Goal: Task Accomplishment & Management: Manage account settings

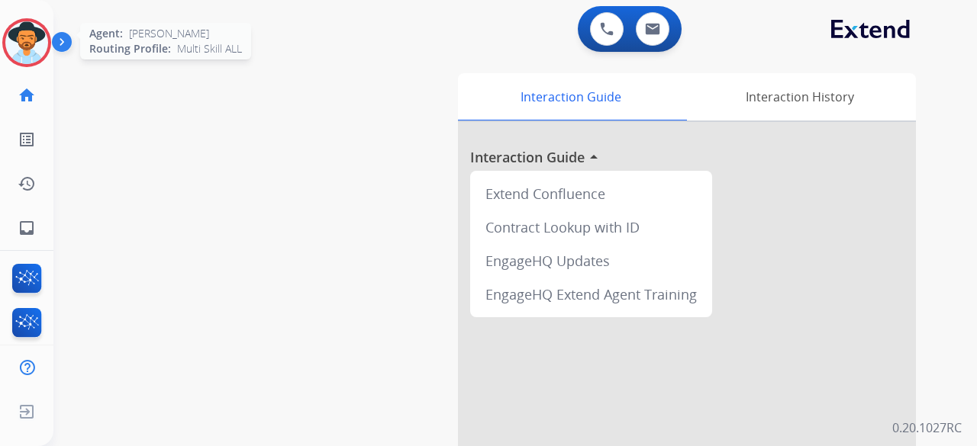
click at [30, 37] on img at bounding box center [26, 42] width 43 height 43
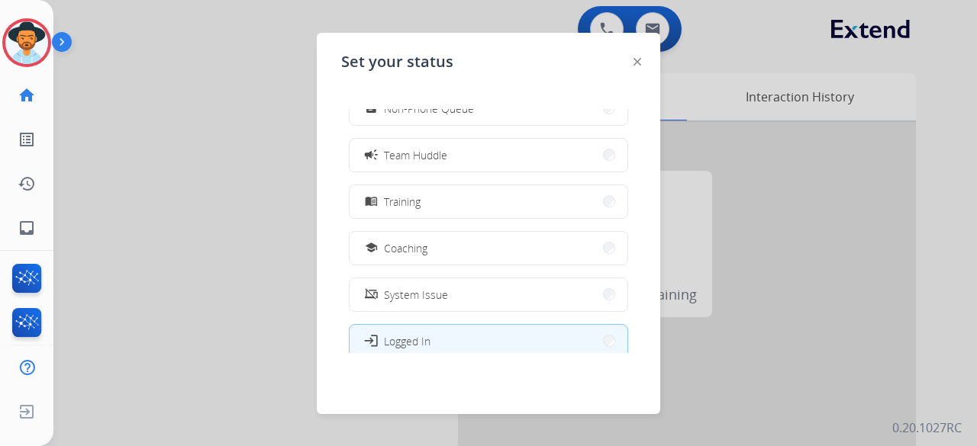
scroll to position [241, 0]
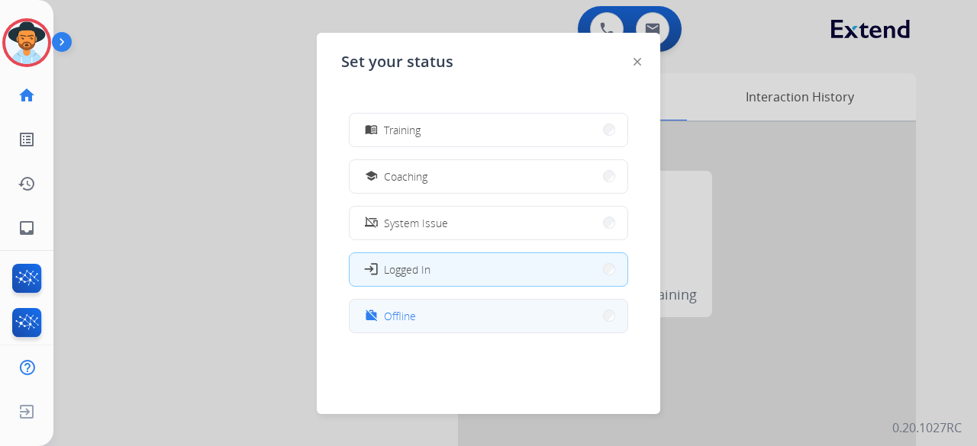
click at [451, 308] on button "work_off Offline" at bounding box center [488, 316] width 278 height 33
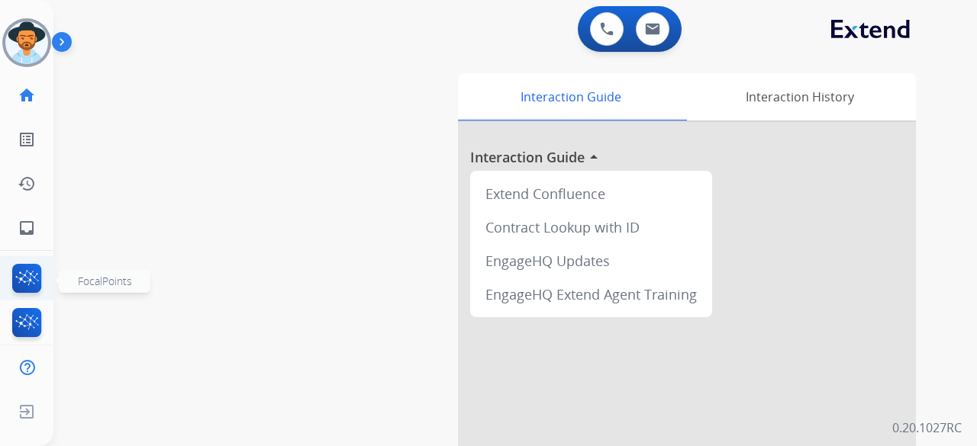
click at [32, 265] on img at bounding box center [27, 281] width 36 height 35
